Goal: Task Accomplishment & Management: Use online tool/utility

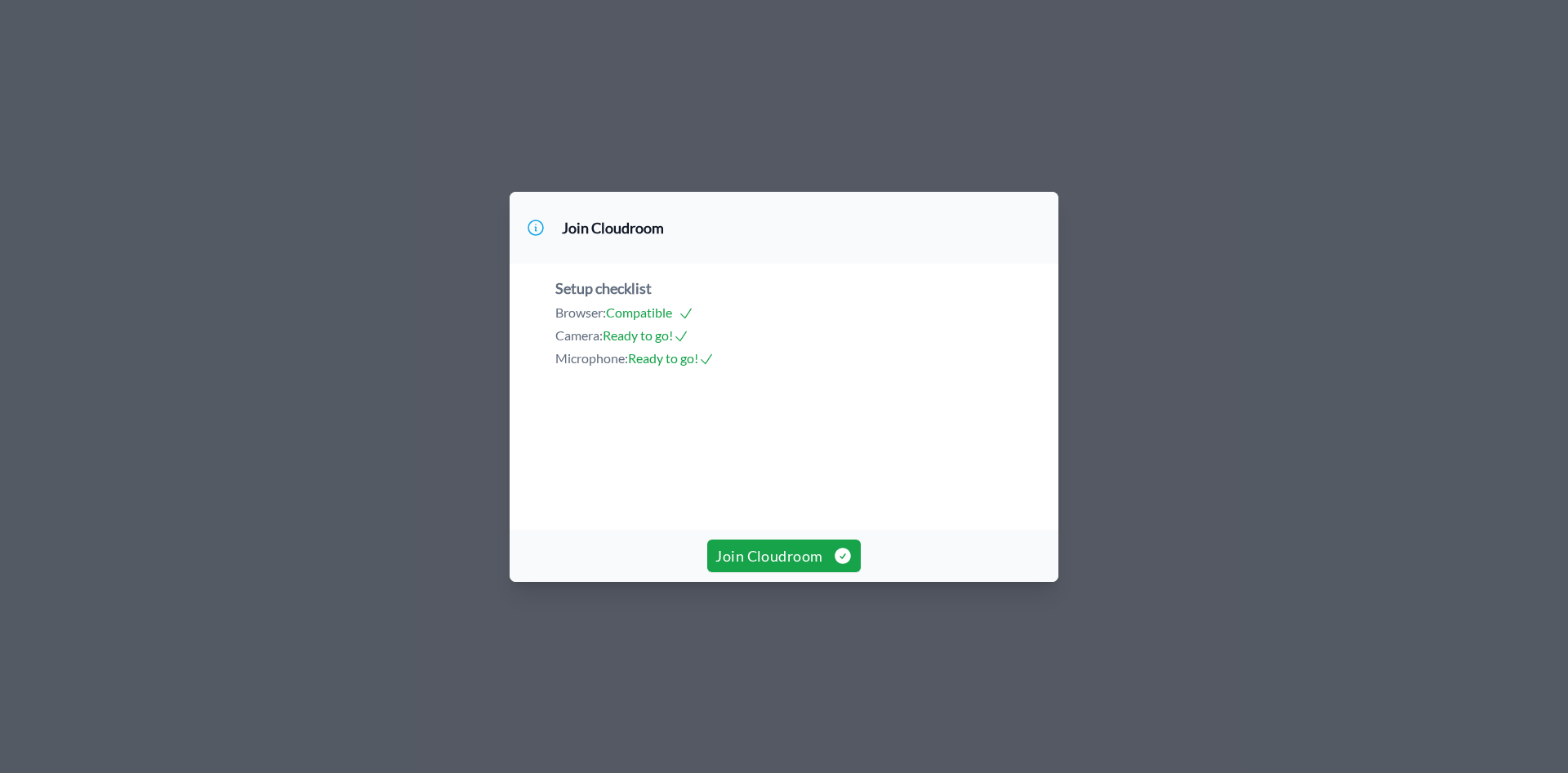
click at [775, 567] on span "Join Cloudroom" at bounding box center [784, 556] width 136 height 23
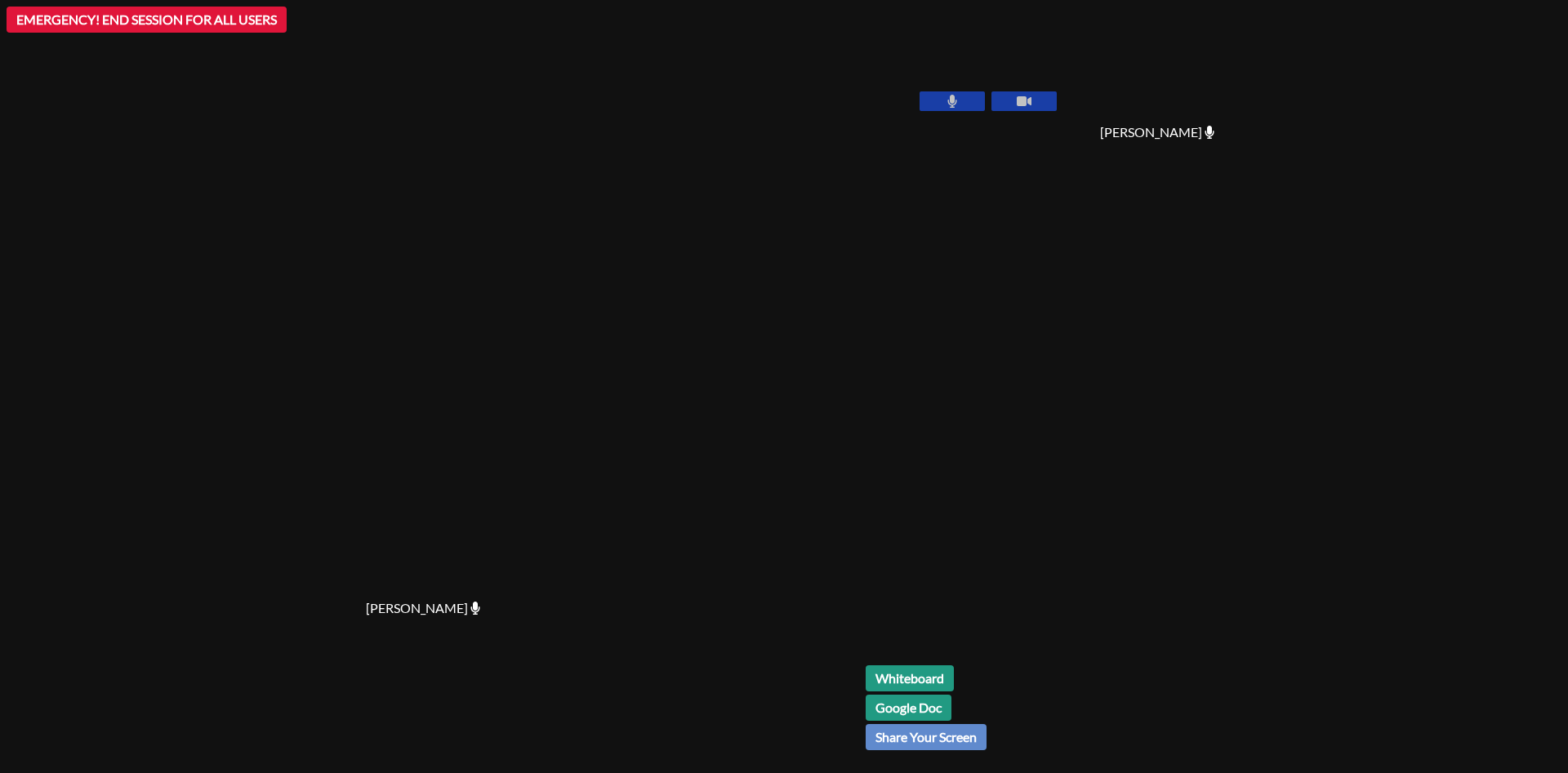
click at [957, 97] on icon at bounding box center [952, 102] width 9 height 13
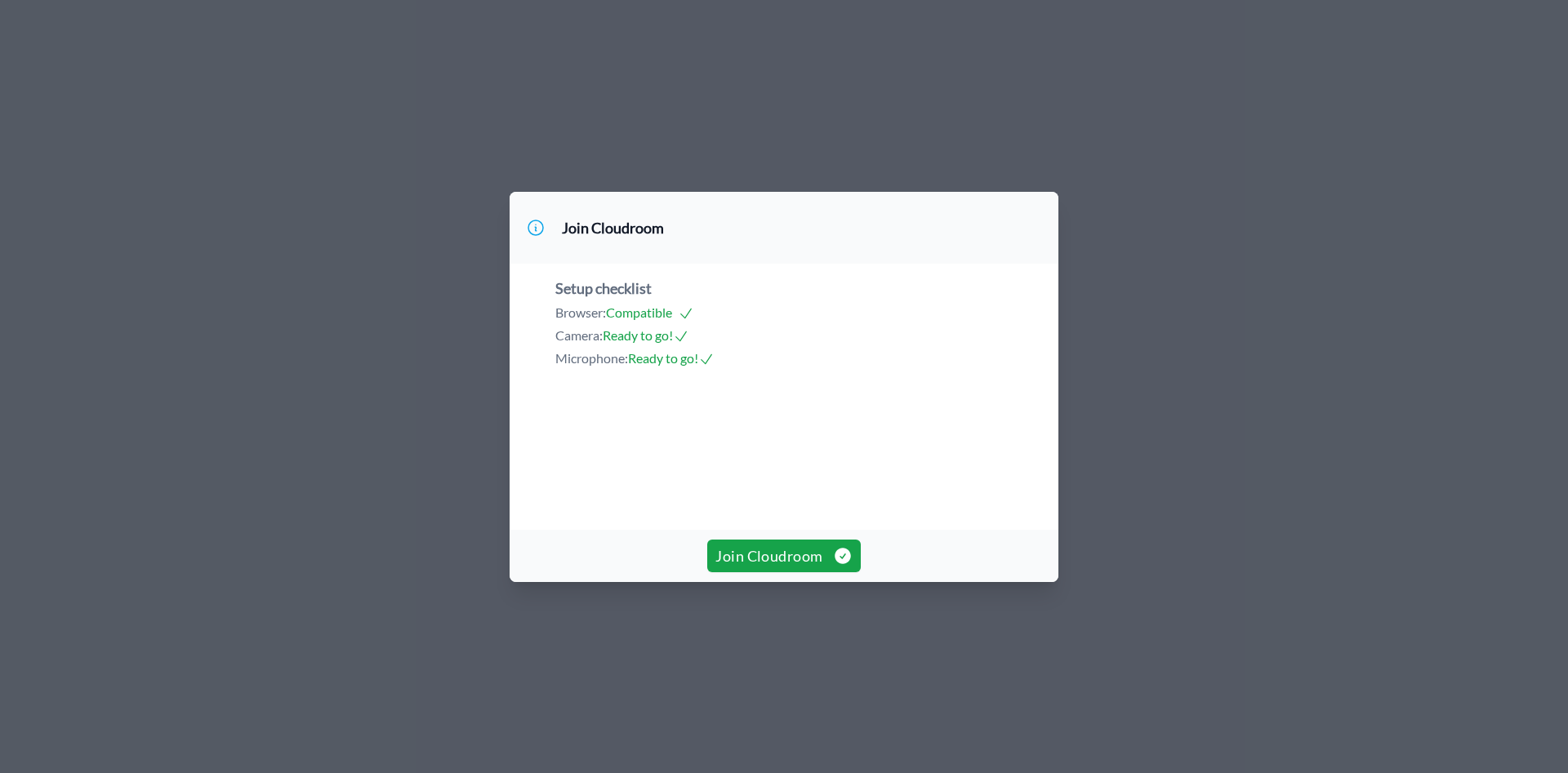
click at [768, 567] on span "Join Cloudroom" at bounding box center [784, 556] width 136 height 23
click at [773, 567] on span "Join Cloudroom" at bounding box center [784, 556] width 136 height 23
click at [768, 567] on span "Join Cloudroom" at bounding box center [784, 556] width 136 height 23
click at [756, 567] on span "Join Cloudroom" at bounding box center [784, 556] width 136 height 23
click at [779, 573] on button "Join Cloudroom" at bounding box center [784, 556] width 153 height 33
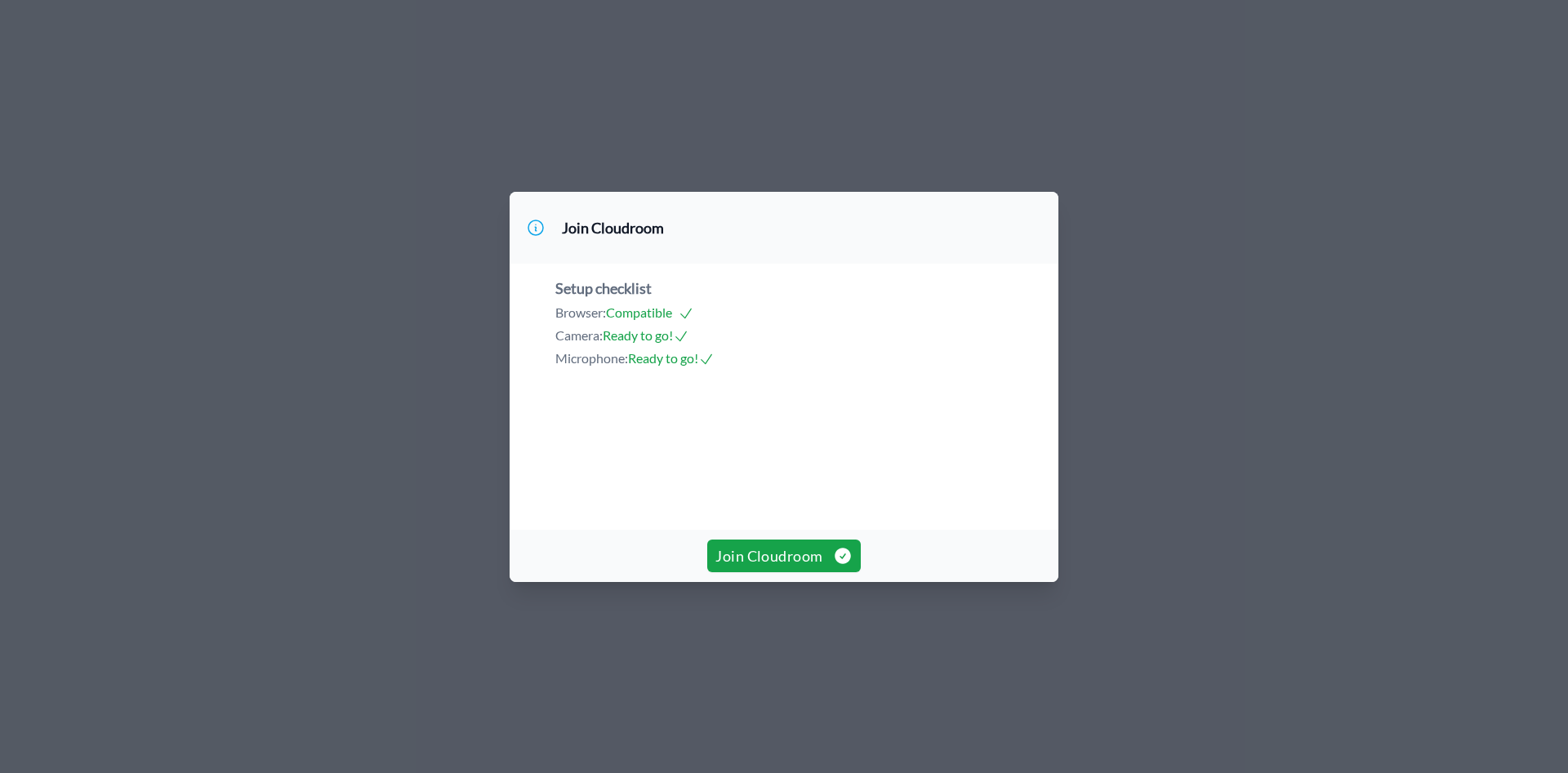
drag, startPoint x: 0, startPoint y: 0, endPoint x: 753, endPoint y: 621, distance: 976.0
click at [753, 567] on span "Join Cloudroom" at bounding box center [784, 556] width 136 height 23
click at [744, 567] on span "Join Cloudroom" at bounding box center [784, 556] width 136 height 23
click at [791, 567] on span "Join Cloudroom" at bounding box center [784, 556] width 136 height 23
click at [786, 567] on span "Join Cloudroom" at bounding box center [784, 556] width 136 height 23
